Goal: Information Seeking & Learning: Learn about a topic

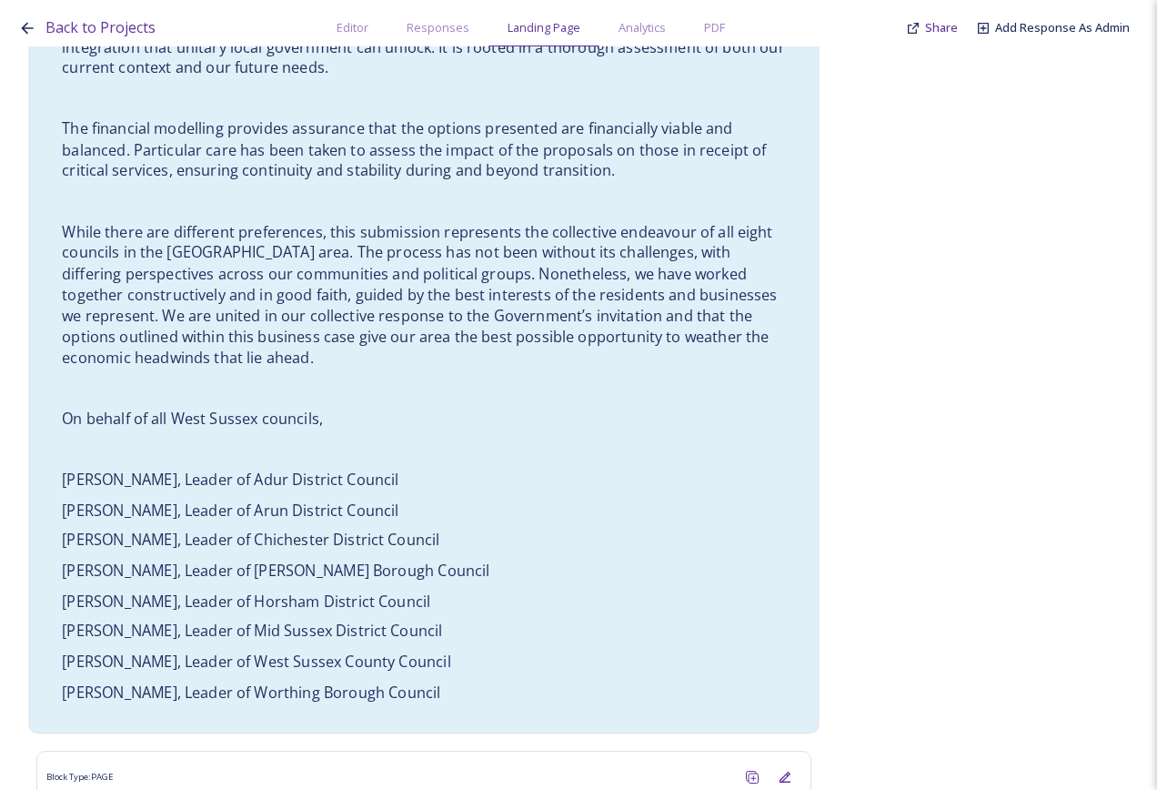
scroll to position [1547, 0]
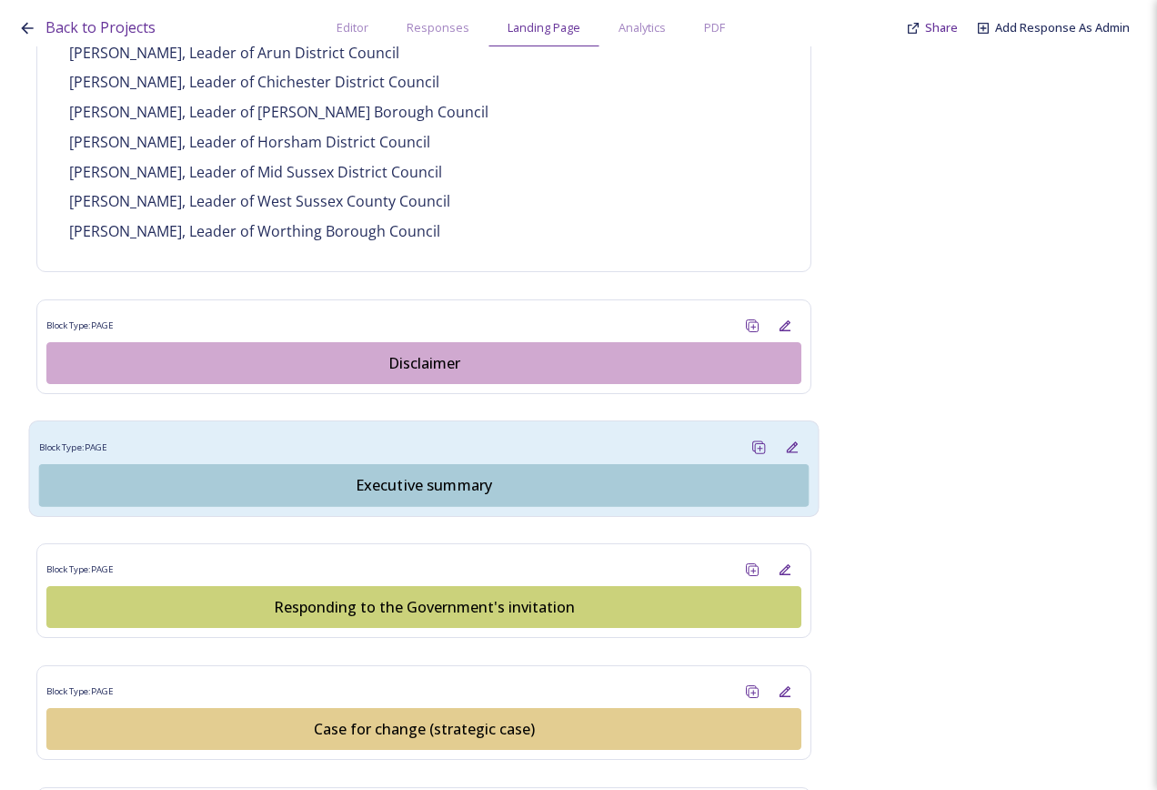
click at [439, 474] on div "Executive summary" at bounding box center [424, 485] width 750 height 22
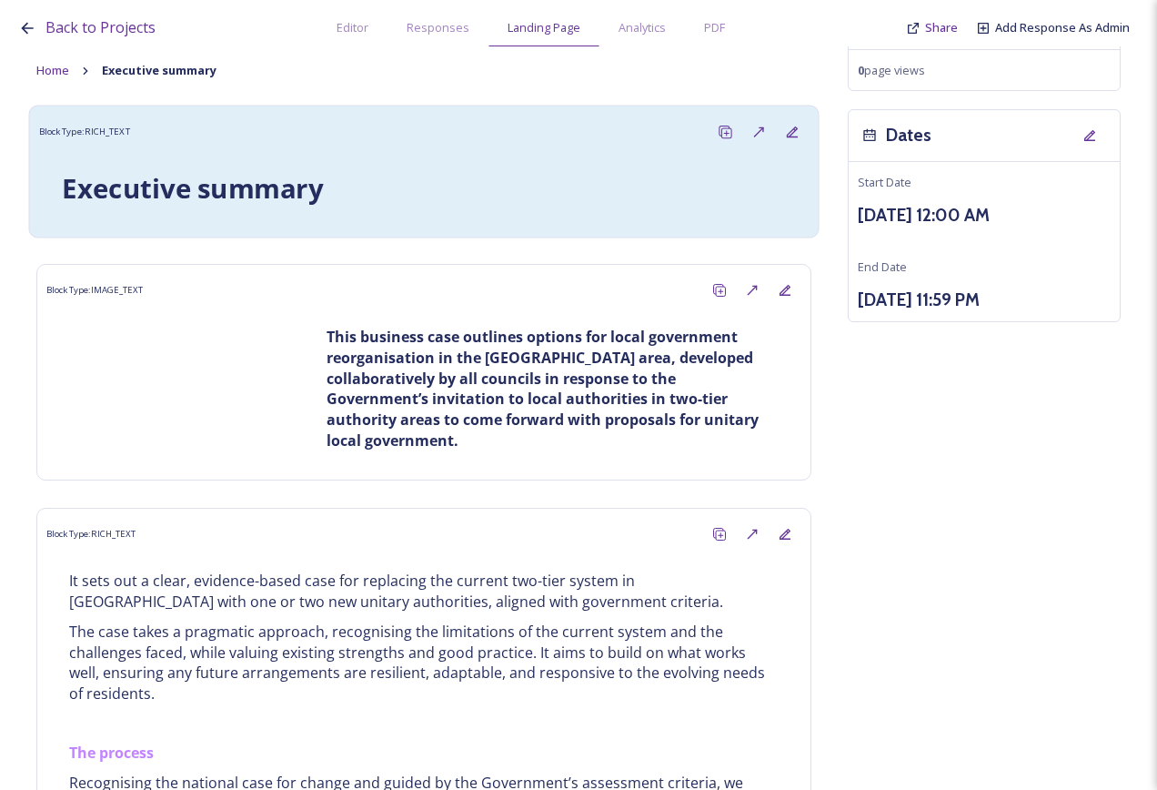
scroll to position [182, 0]
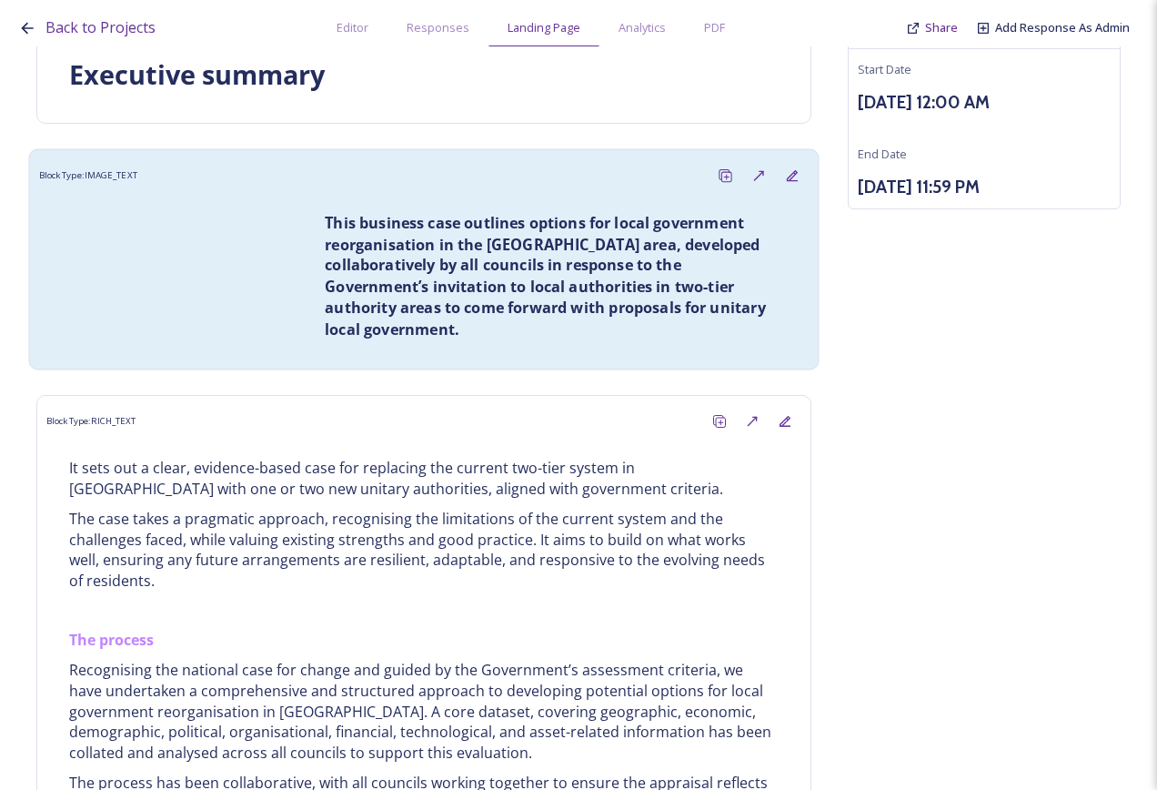
click at [457, 293] on strong "This business case outlines options for local government reorganisation in the …" at bounding box center [547, 276] width 445 height 126
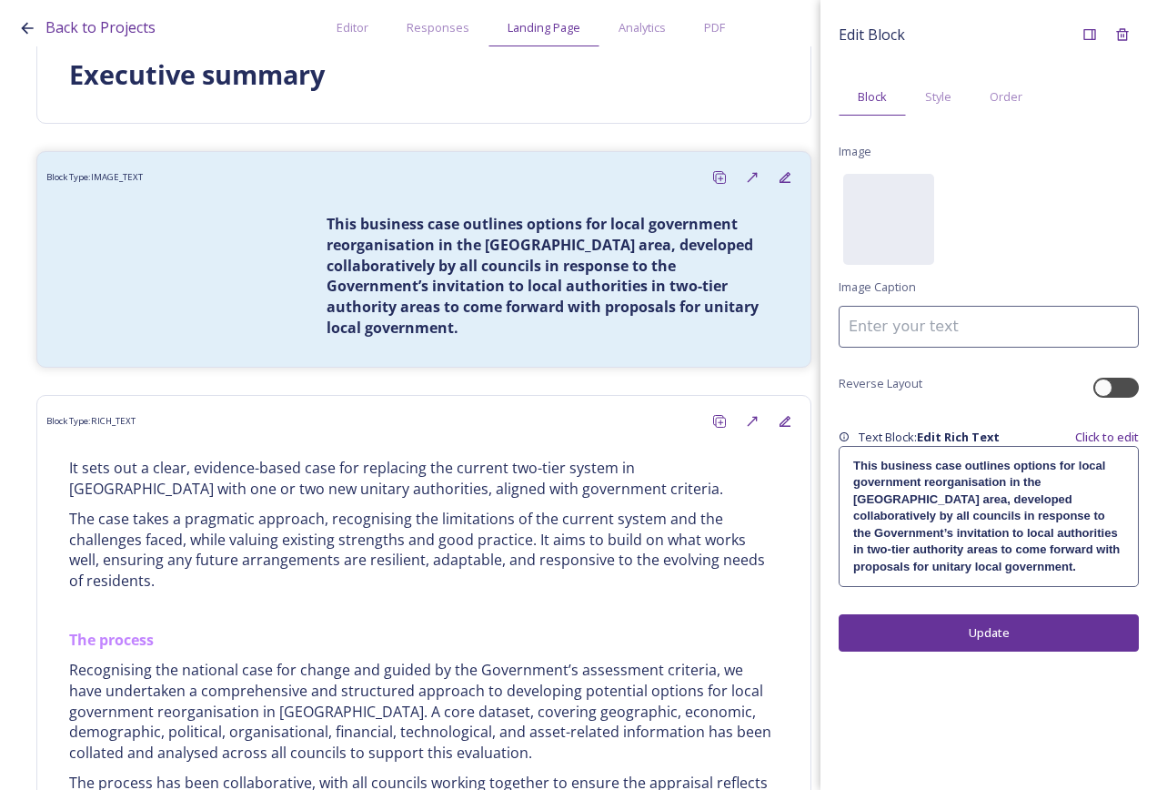
click at [1072, 561] on p "This business case outlines options for local government reorganisation in the …" at bounding box center [988, 516] width 271 height 117
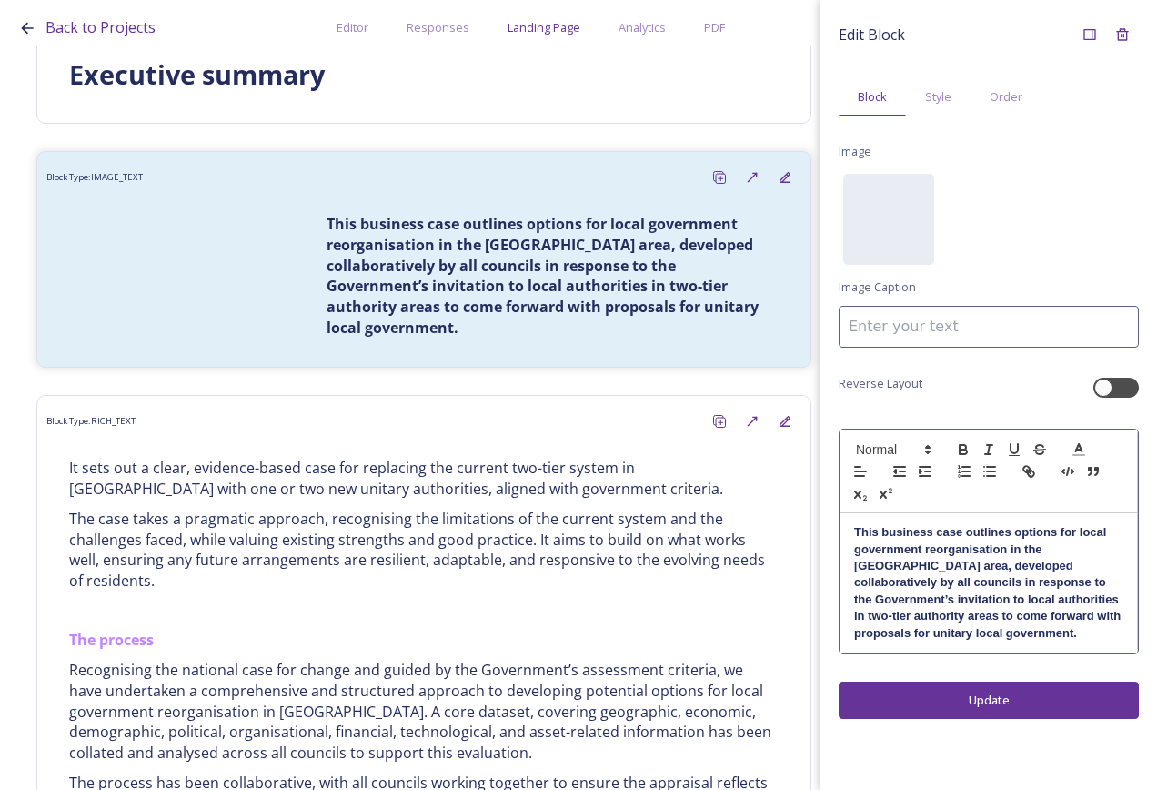
click at [1072, 561] on strong "This business case outlines options for local government reorganisation in the …" at bounding box center [989, 582] width 270 height 115
click at [960, 772] on div "Edit Block Block Style Order Image No preview available for file of . Image Cap…" at bounding box center [989, 395] width 337 height 790
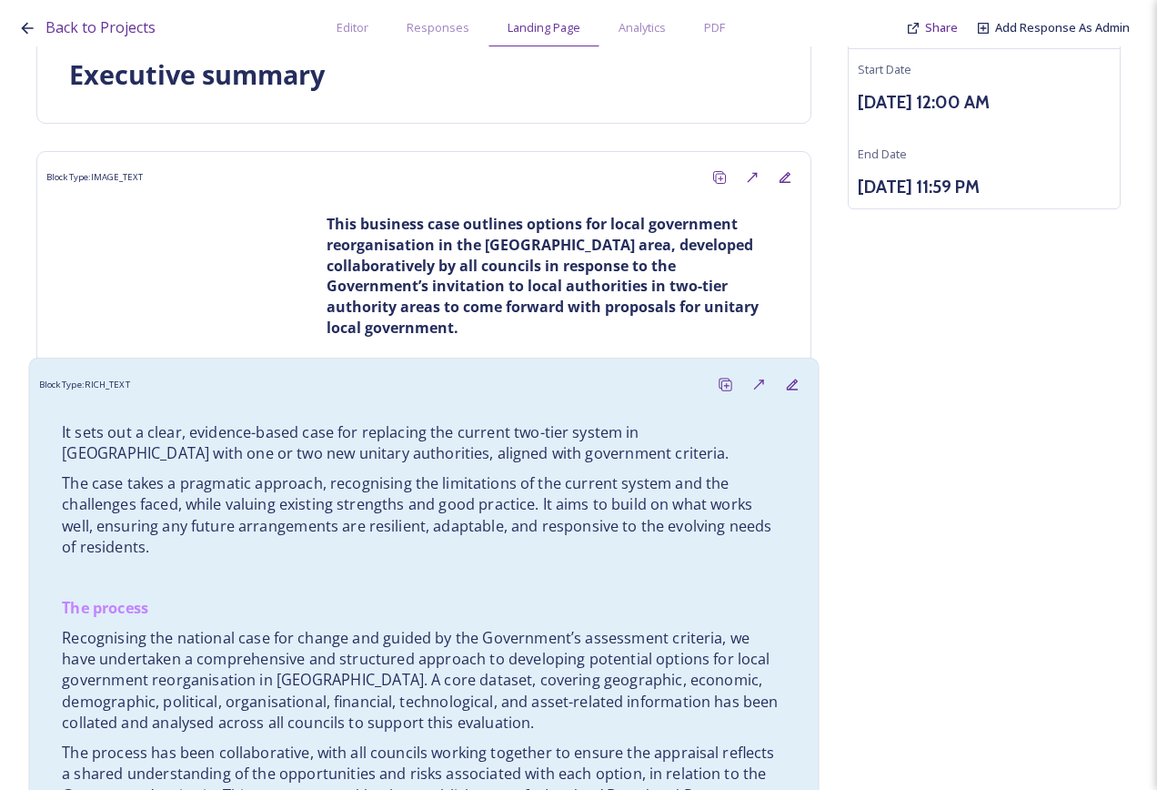
click at [606, 650] on p "Recognising the national case for change and guided by the Government’s assessm…" at bounding box center [424, 681] width 724 height 106
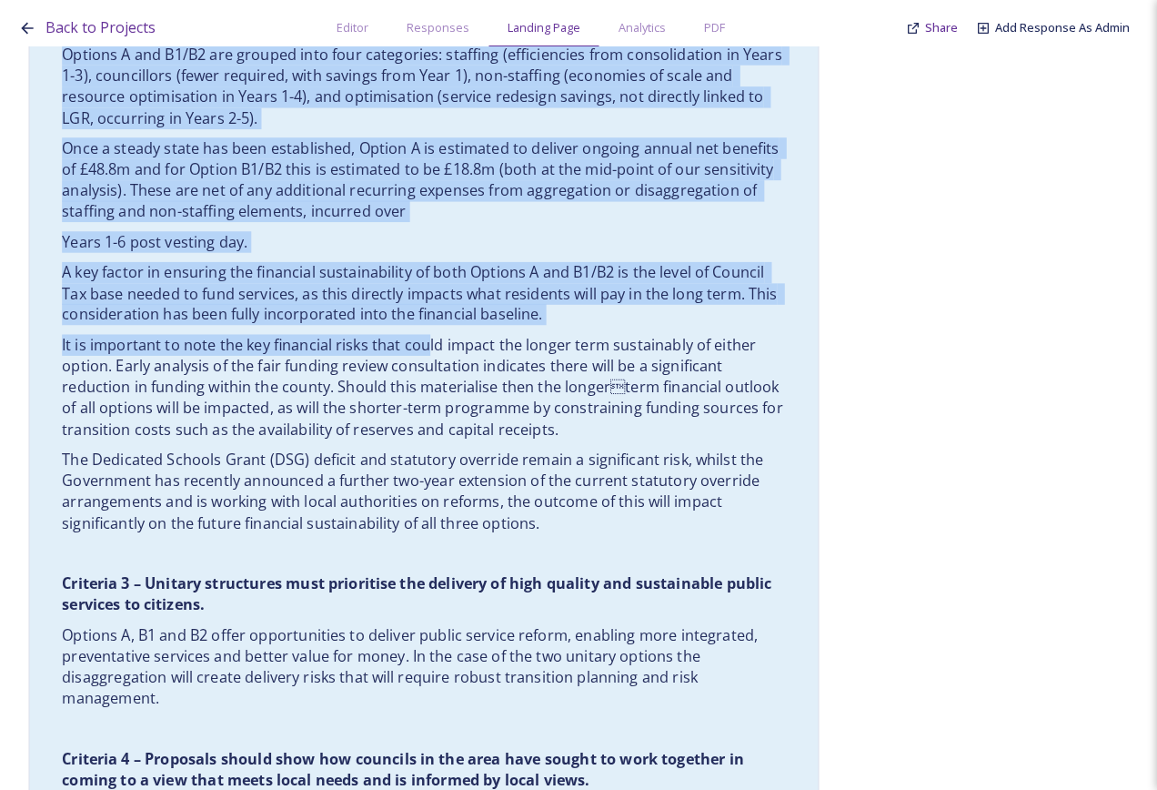
scroll to position [2093, 0]
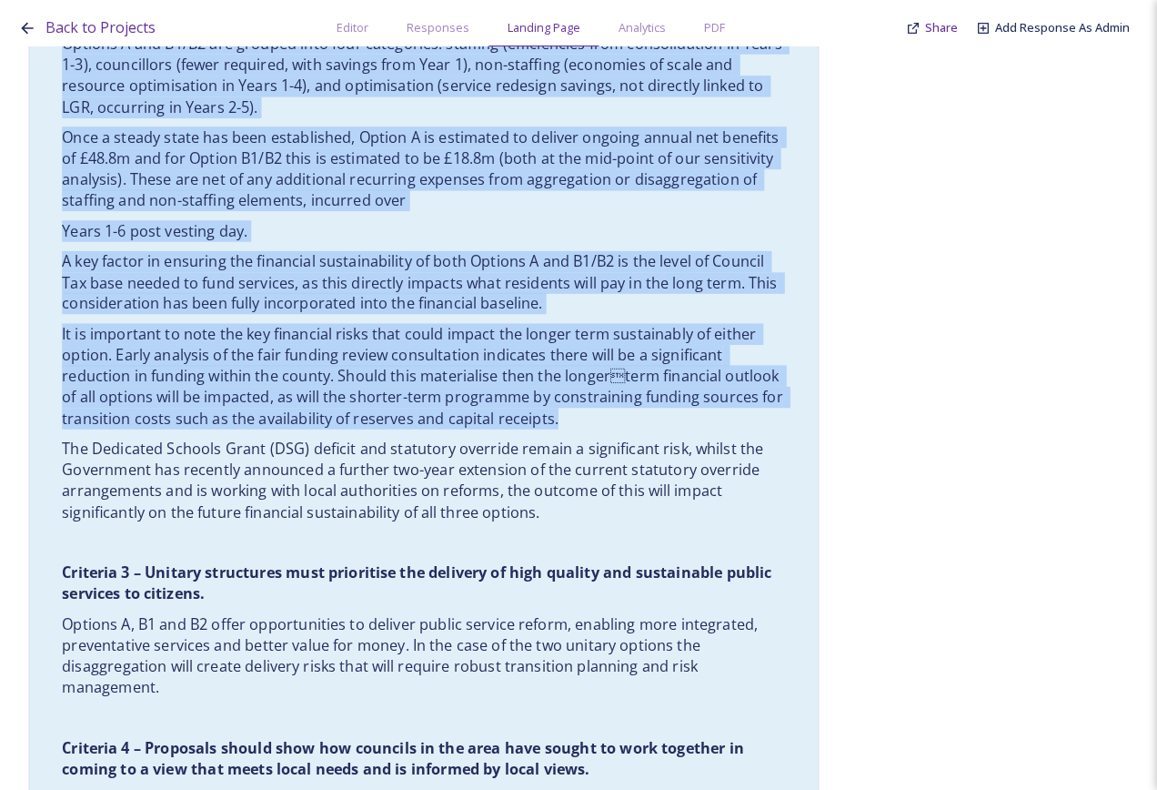
drag, startPoint x: 66, startPoint y: 151, endPoint x: 664, endPoint y: 428, distance: 659.5
click at [664, 428] on div "It sets out a clear, evidence-based case for replacing the current two-tier sys…" at bounding box center [424, 365] width 752 height 3729
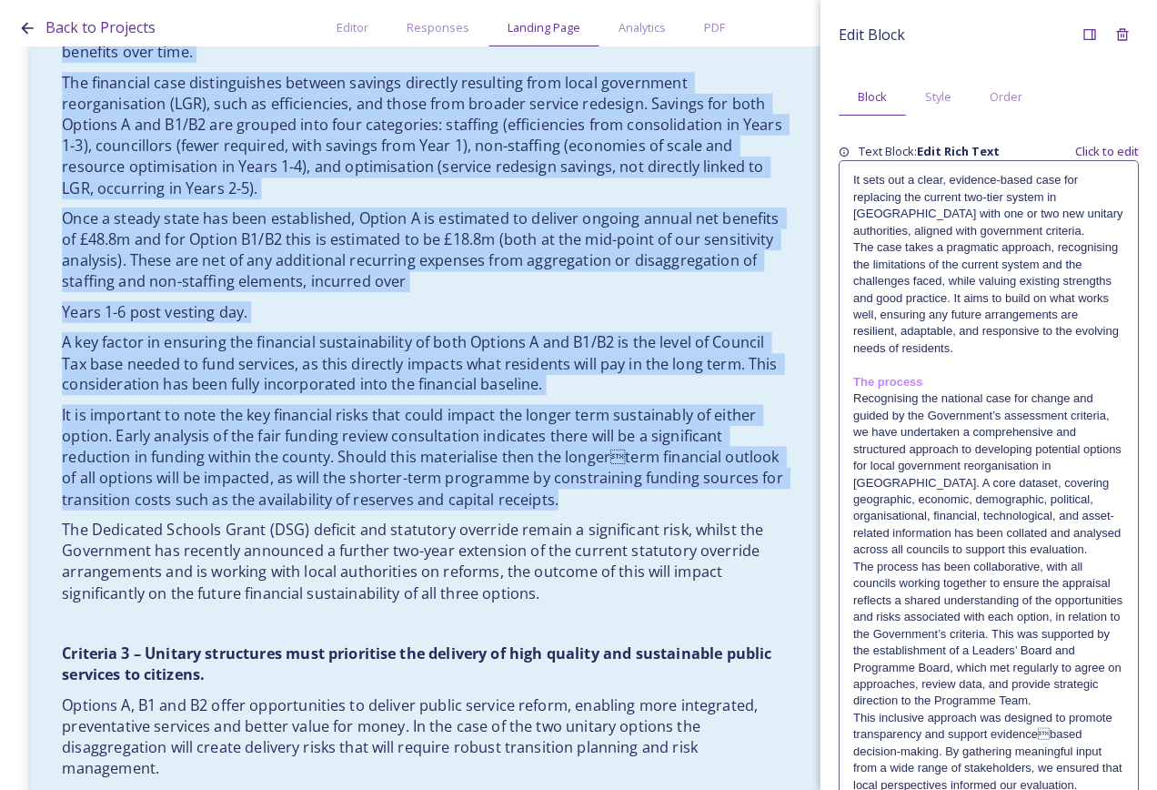
scroll to position [1729, 0]
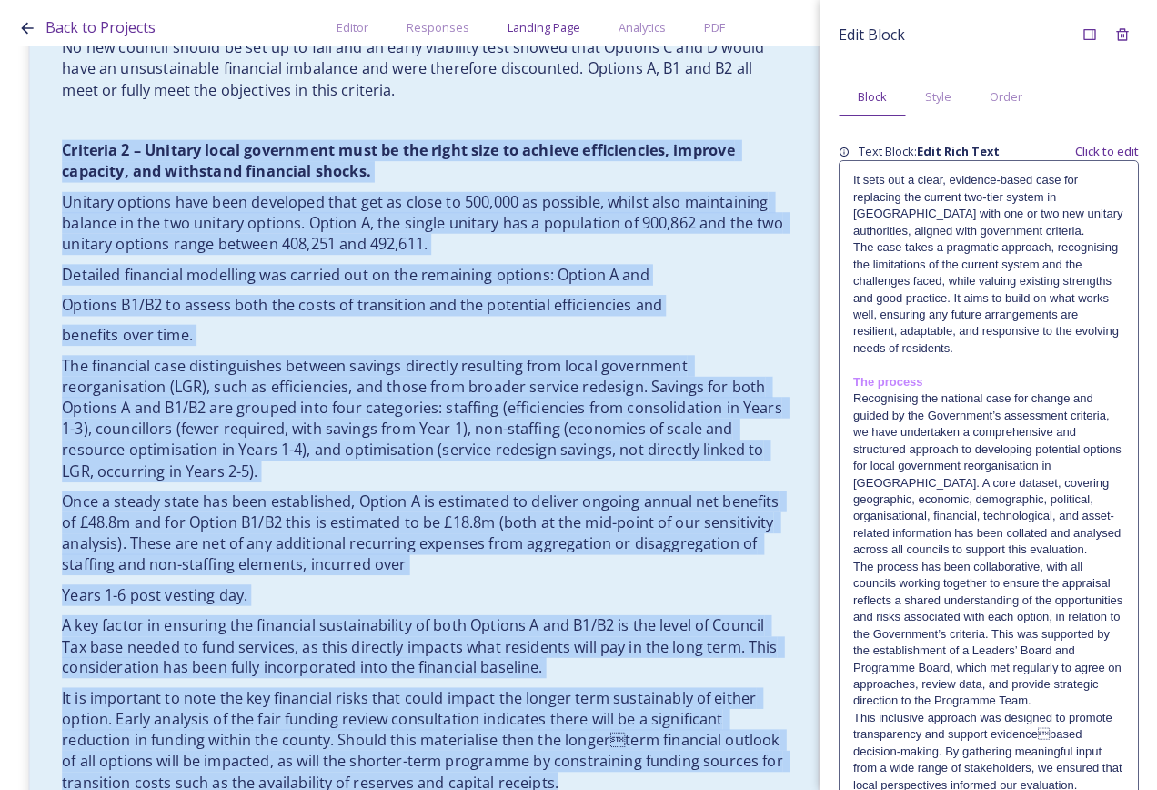
click at [439, 364] on p "The financial case distinguishes between savings directly resulting from local …" at bounding box center [424, 419] width 724 height 126
click at [440, 339] on p "benefits over time." at bounding box center [424, 335] width 724 height 21
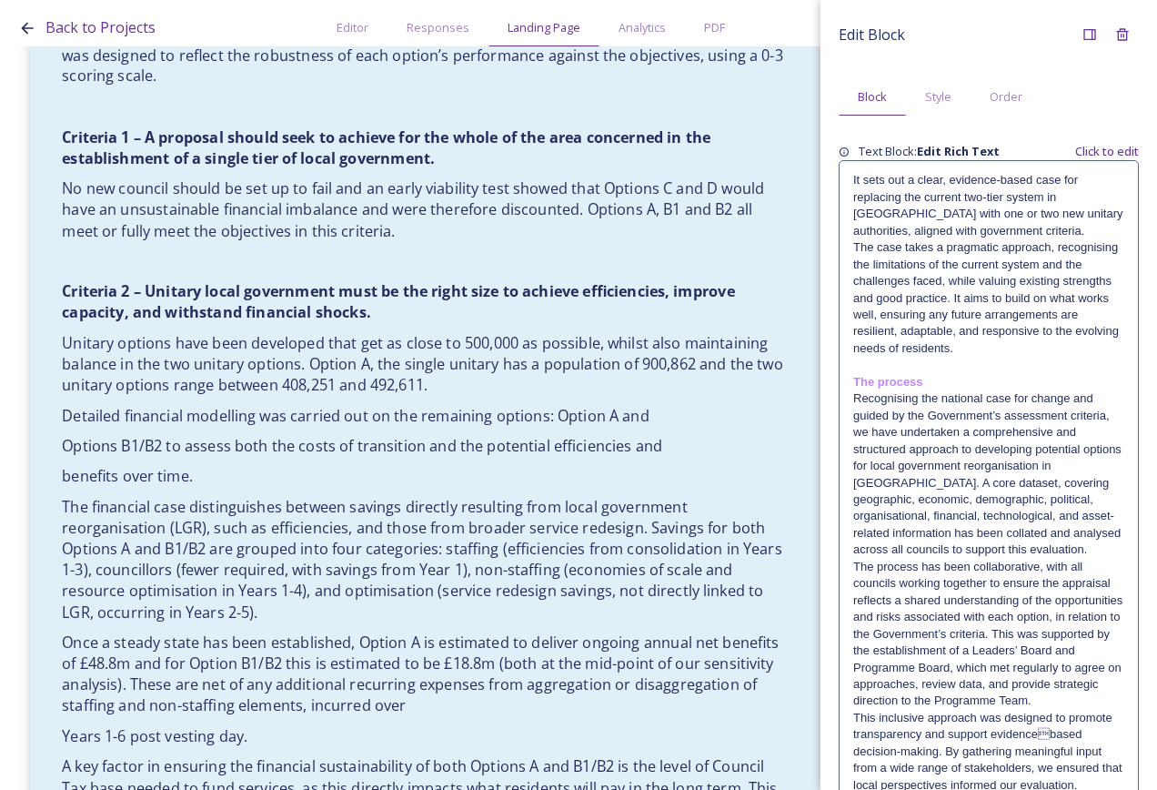
scroll to position [1524, 0]
